Goal: Obtain resource: Download file/media

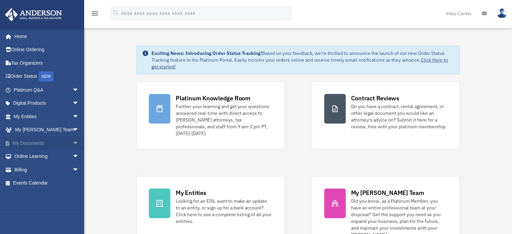
click at [48, 143] on link "My Documents arrow_drop_down" at bounding box center [47, 142] width 85 height 13
click at [72, 143] on span "arrow_drop_down" at bounding box center [78, 143] width 13 height 14
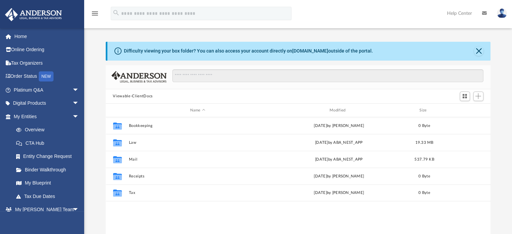
scroll to position [148, 380]
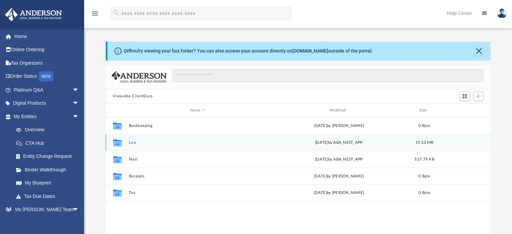
click at [317, 144] on div "[DATE] by ABA_NEST_APP" at bounding box center [339, 143] width 138 height 6
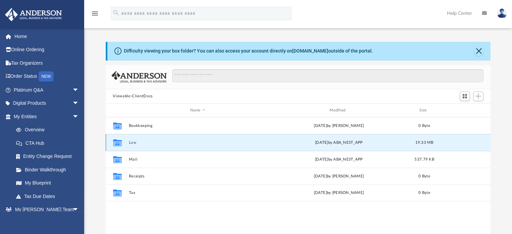
click at [261, 143] on button "Law" at bounding box center [198, 142] width 138 height 4
click at [263, 143] on button "Law" at bounding box center [198, 142] width 138 height 4
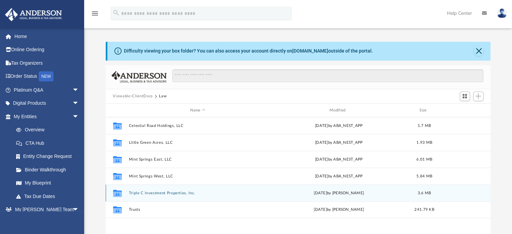
click at [236, 195] on button "Triple C Investment Properties, Inc." at bounding box center [198, 193] width 138 height 4
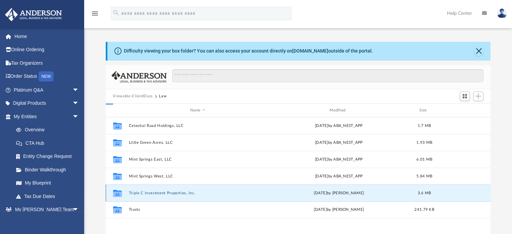
click at [237, 193] on button "Triple C Investment Properties, Inc." at bounding box center [198, 193] width 138 height 4
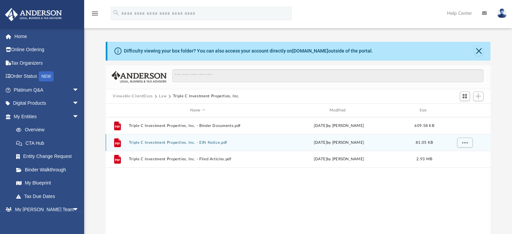
click at [271, 142] on div "[DATE] by [PERSON_NAME]" at bounding box center [339, 143] width 138 height 6
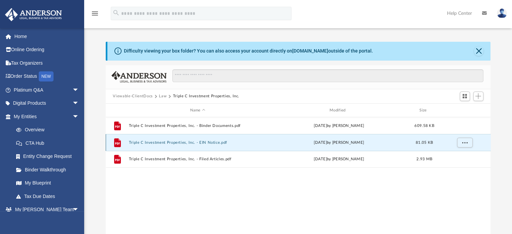
click at [266, 143] on button "Triple C Investment Properties, Inc. - EIN Notice.pdf" at bounding box center [198, 142] width 138 height 4
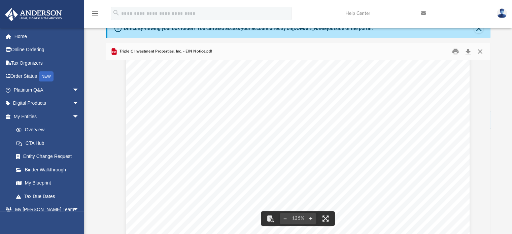
scroll to position [0, 0]
